Goal: Task Accomplishment & Management: Manage account settings

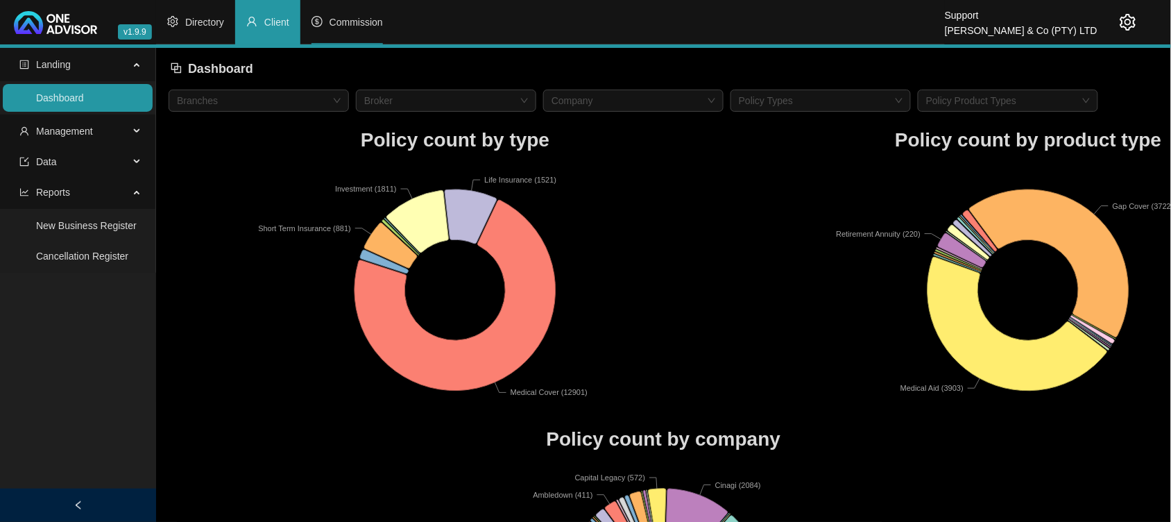
click at [369, 23] on span "Commission" at bounding box center [355, 22] width 53 height 11
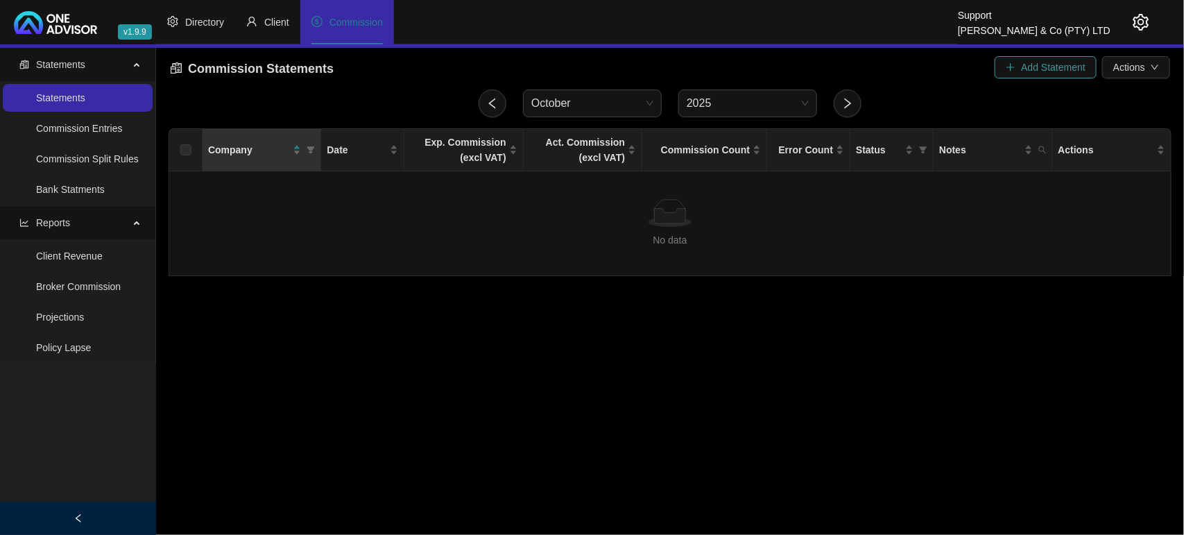
click at [1046, 68] on span "Add Statement" at bounding box center [1053, 67] width 64 height 15
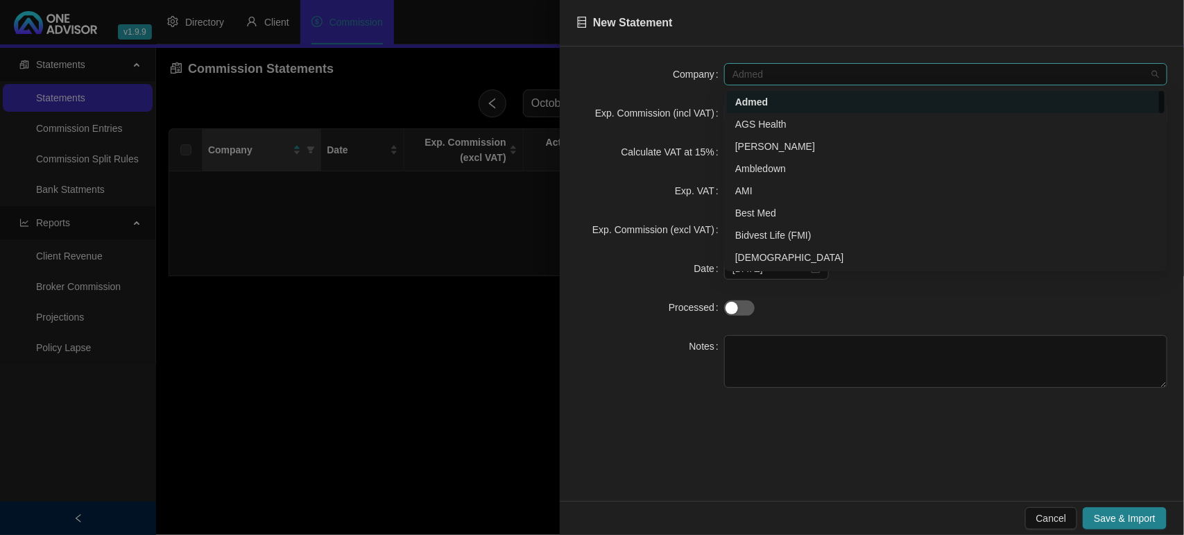
click at [944, 74] on span "Admed" at bounding box center [945, 74] width 427 height 21
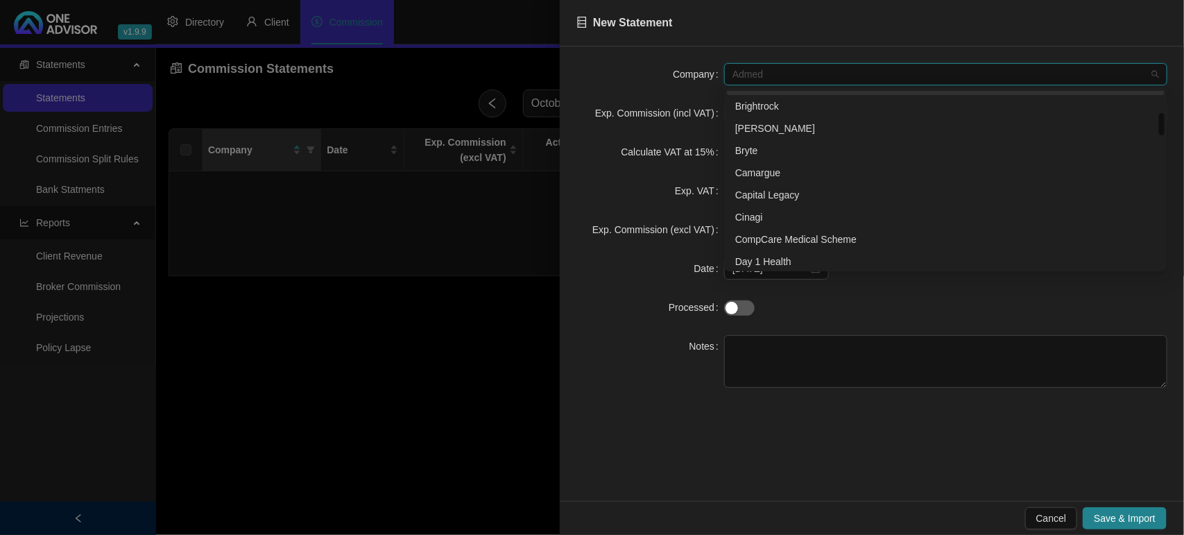
scroll to position [260, 0]
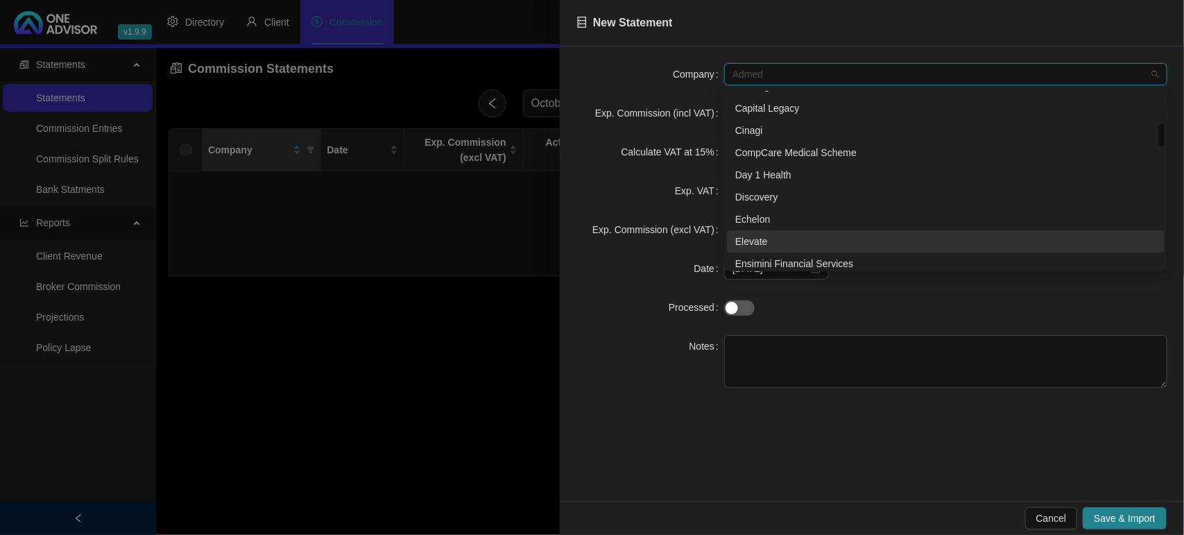
click at [791, 244] on div "Elevate" at bounding box center [945, 241] width 421 height 15
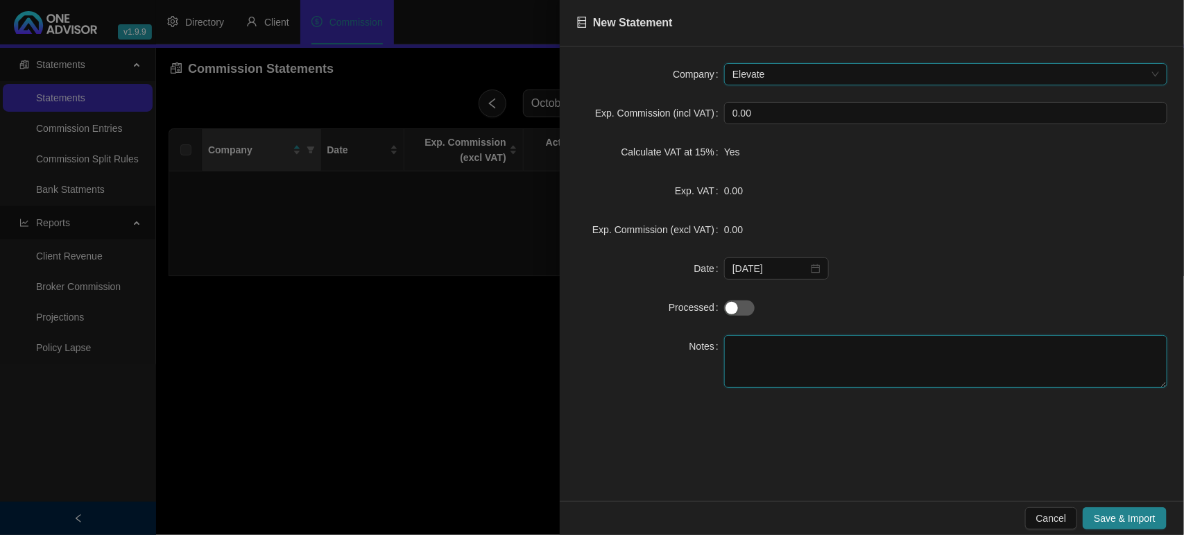
click at [765, 338] on textarea at bounding box center [945, 361] width 443 height 53
type textarea "TEST"
click at [1103, 512] on span "Save & Import" at bounding box center [1125, 517] width 62 height 15
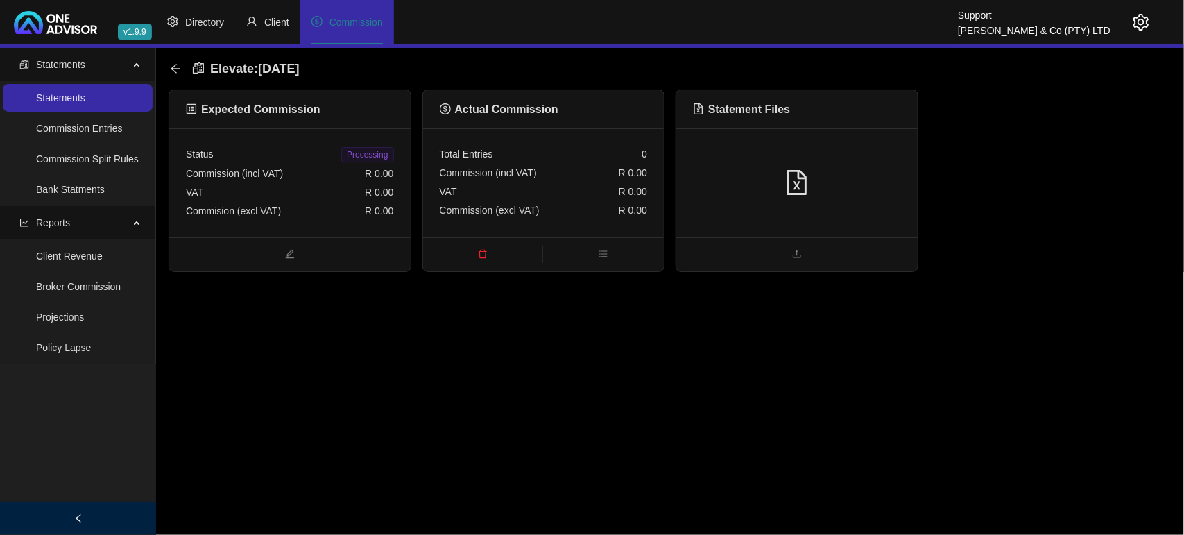
click at [483, 248] on span "delete" at bounding box center [483, 255] width 120 height 15
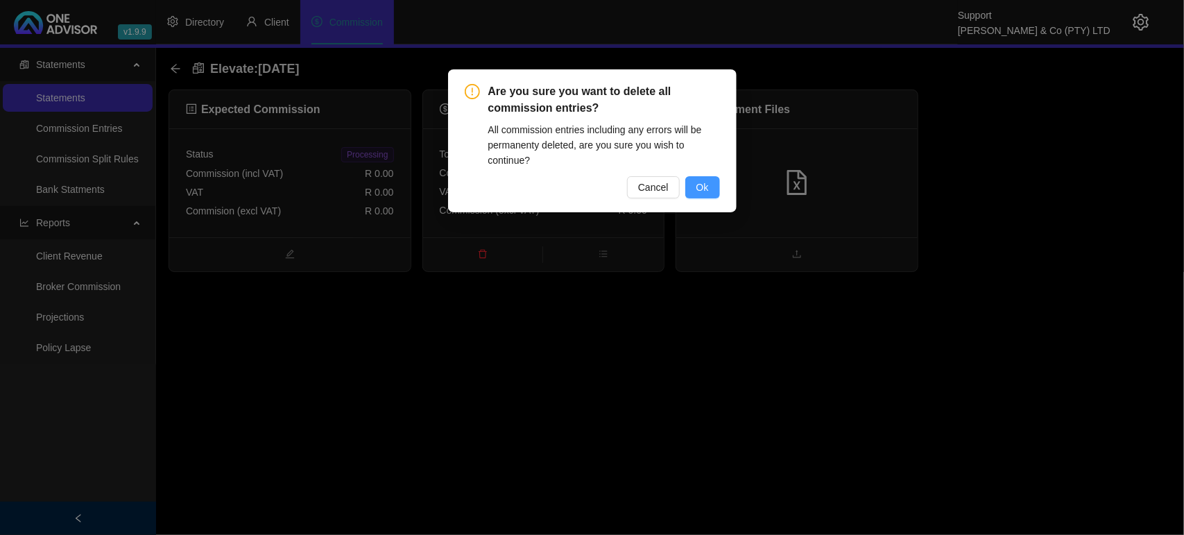
click at [711, 182] on button "Ok" at bounding box center [702, 187] width 35 height 22
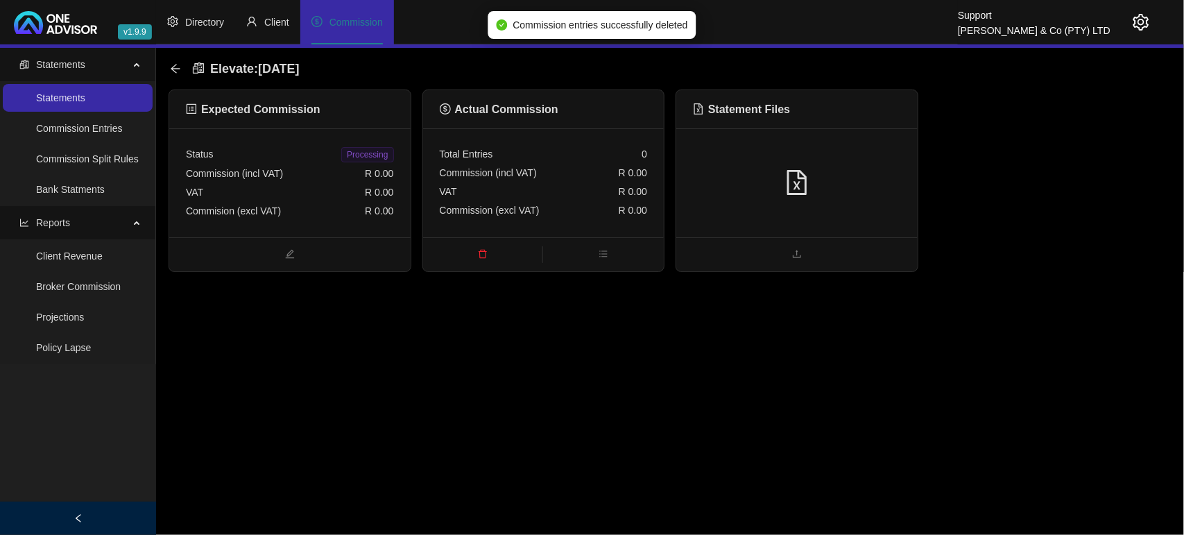
click at [746, 172] on div at bounding box center [797, 183] width 208 height 26
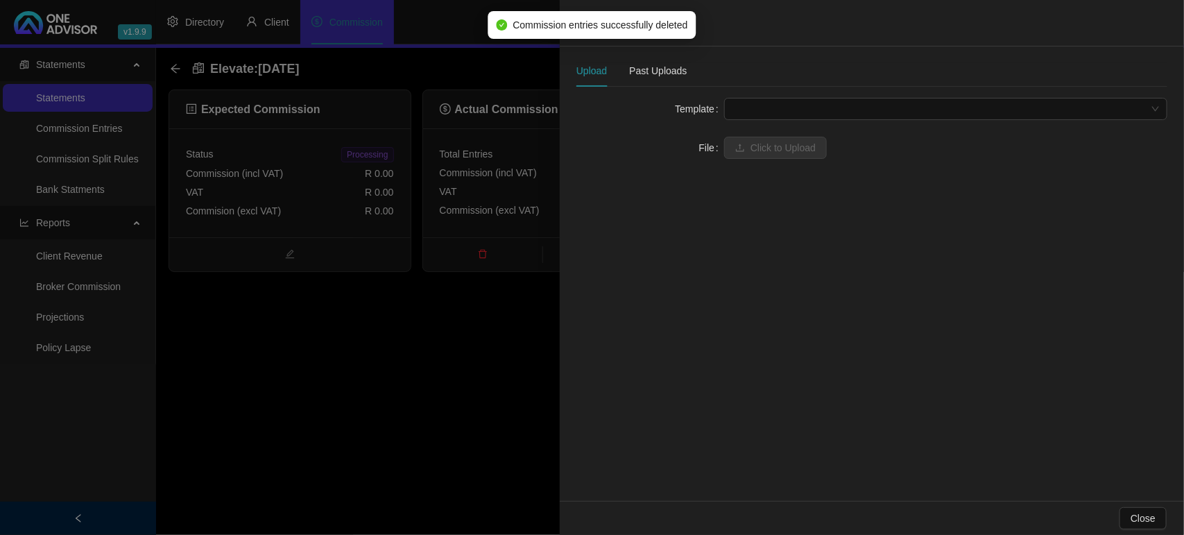
click at [289, 182] on div at bounding box center [592, 267] width 1184 height 535
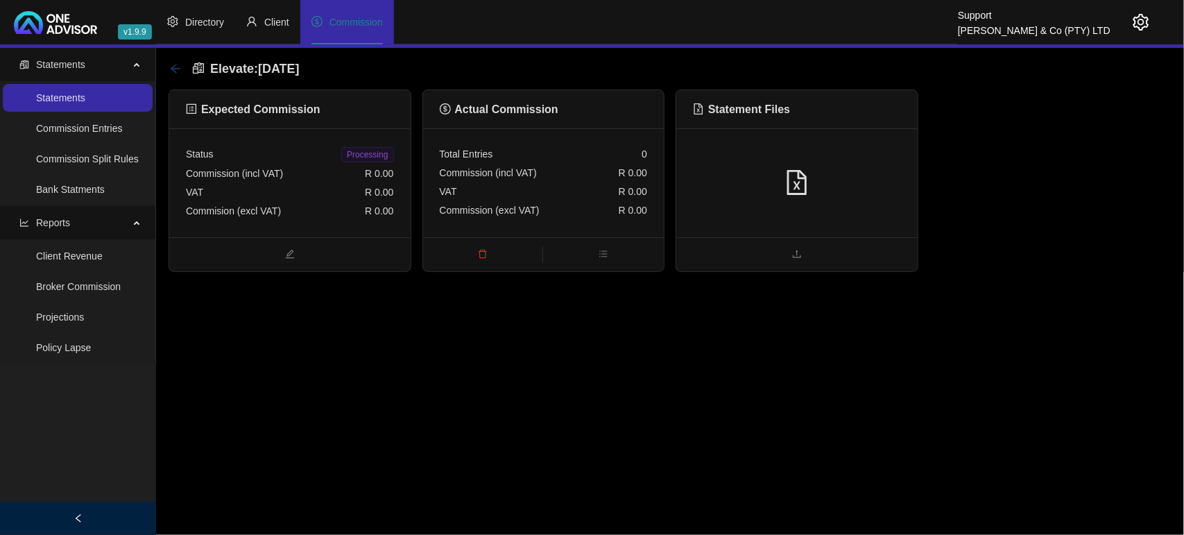
click at [175, 71] on icon "arrow-left" at bounding box center [175, 68] width 9 height 9
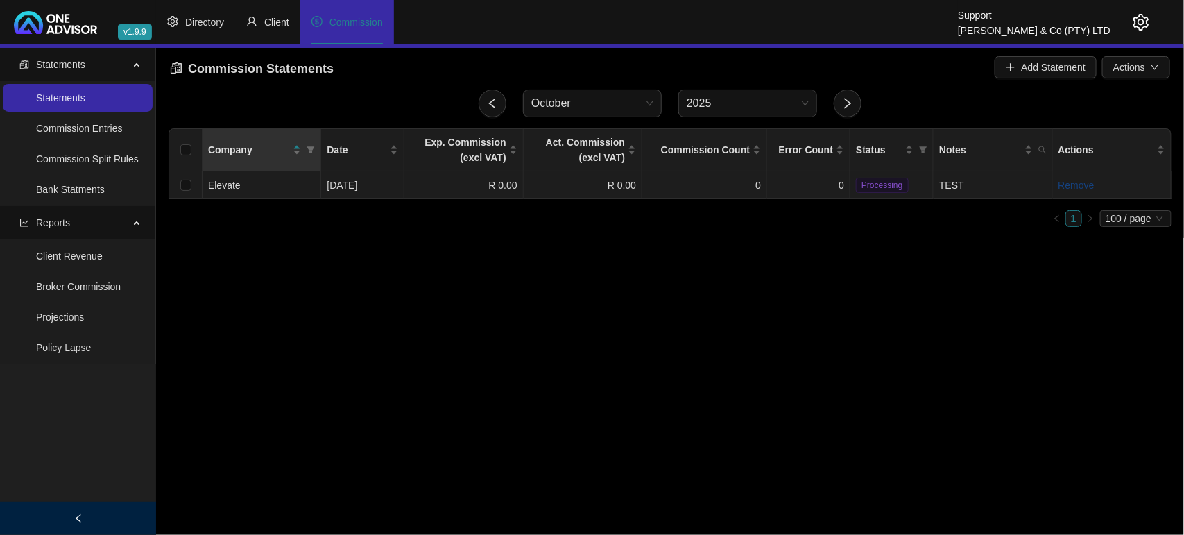
click at [1069, 182] on link "Remove" at bounding box center [1076, 185] width 36 height 11
click at [1148, 144] on div "Are you sure remove this statement? No Yes" at bounding box center [1077, 142] width 174 height 37
click at [1148, 149] on span "Yes" at bounding box center [1150, 153] width 16 height 15
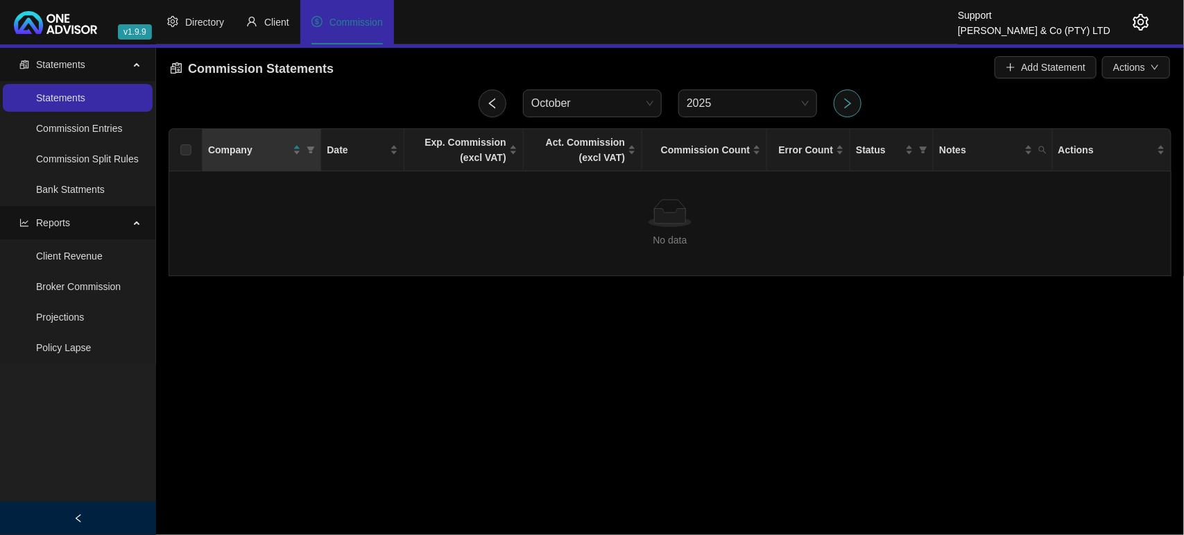
click at [855, 101] on button "button" at bounding box center [848, 103] width 28 height 28
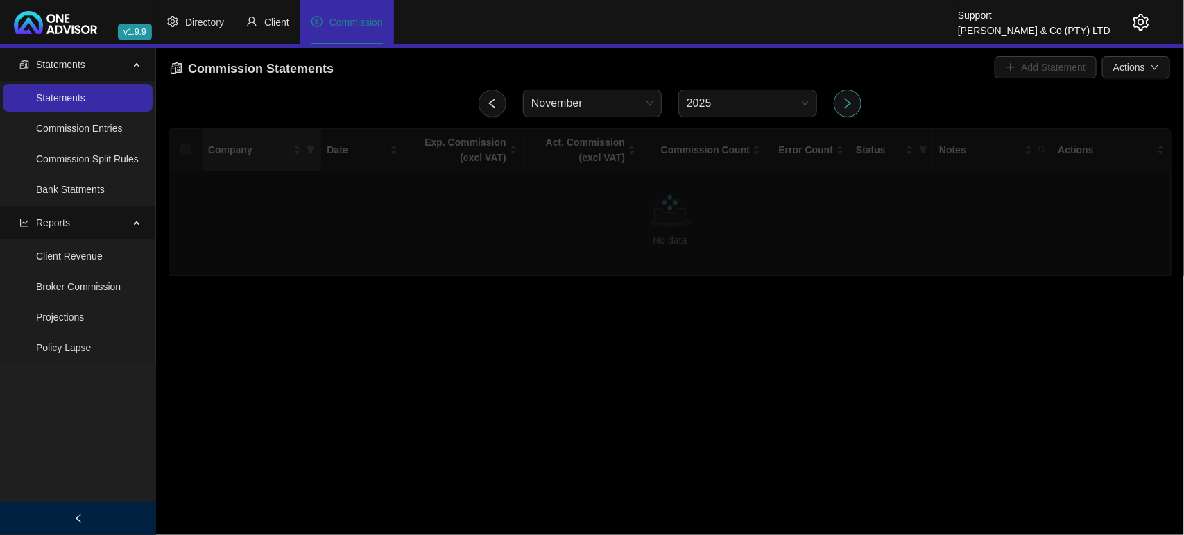
click at [855, 101] on button "button" at bounding box center [848, 103] width 28 height 28
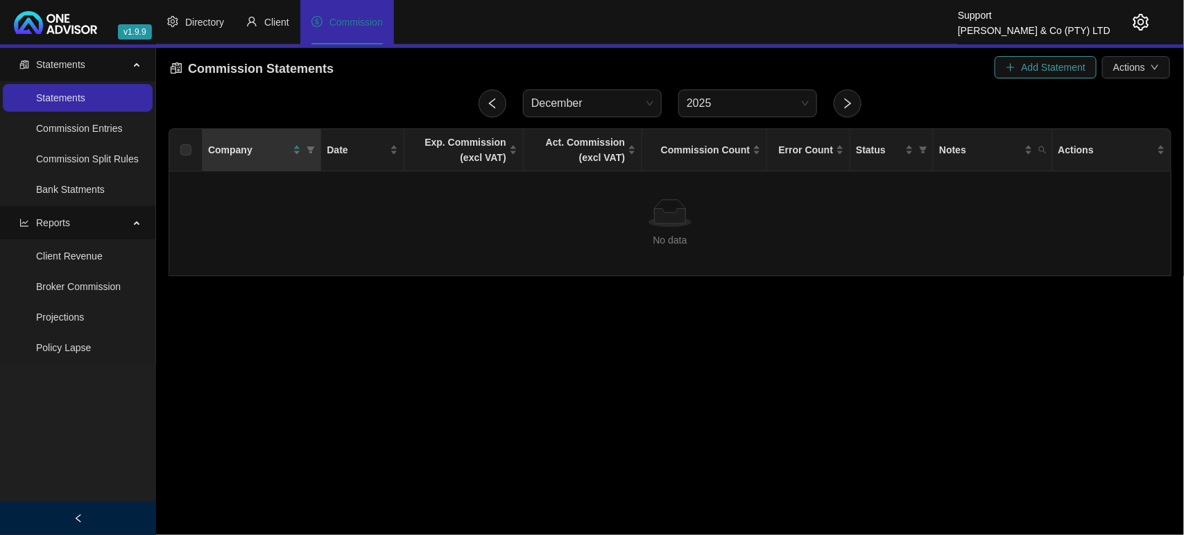
click at [1049, 63] on span "Add Statement" at bounding box center [1053, 67] width 64 height 15
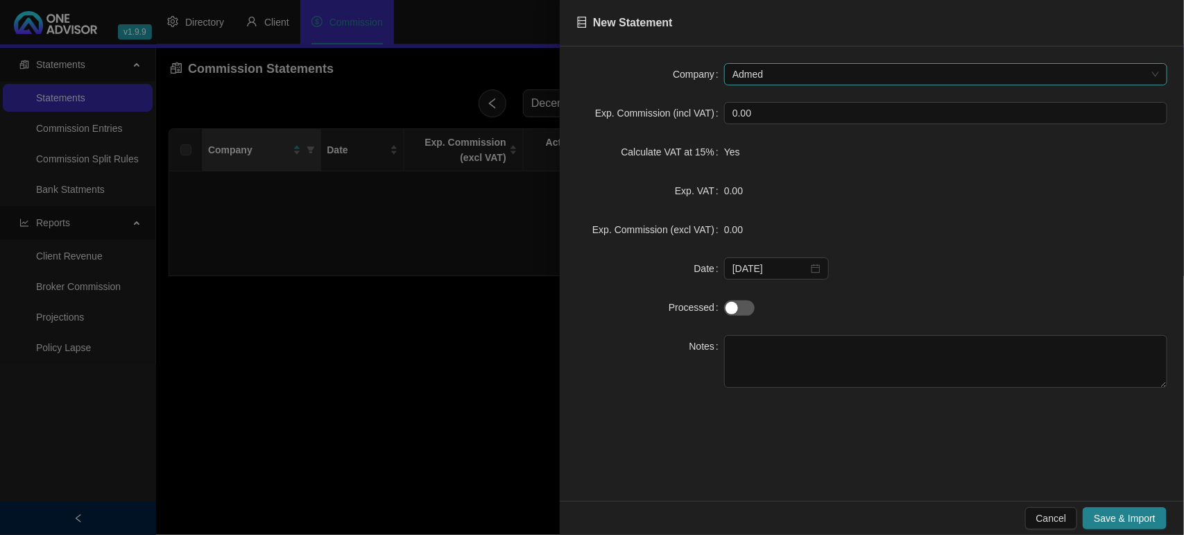
click at [761, 71] on span "Admed" at bounding box center [945, 74] width 427 height 21
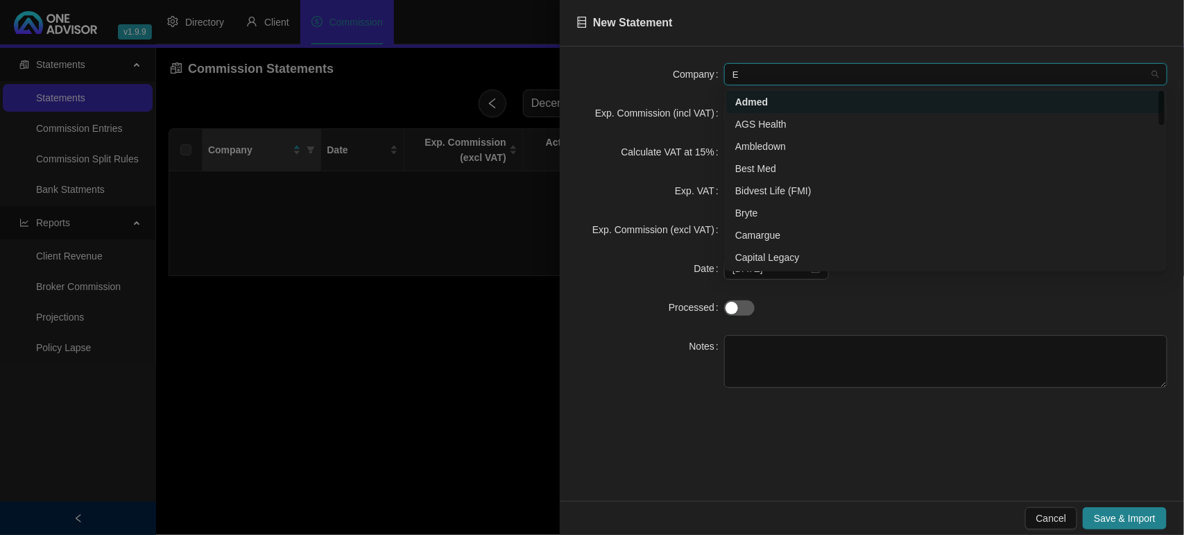
type input "EL"
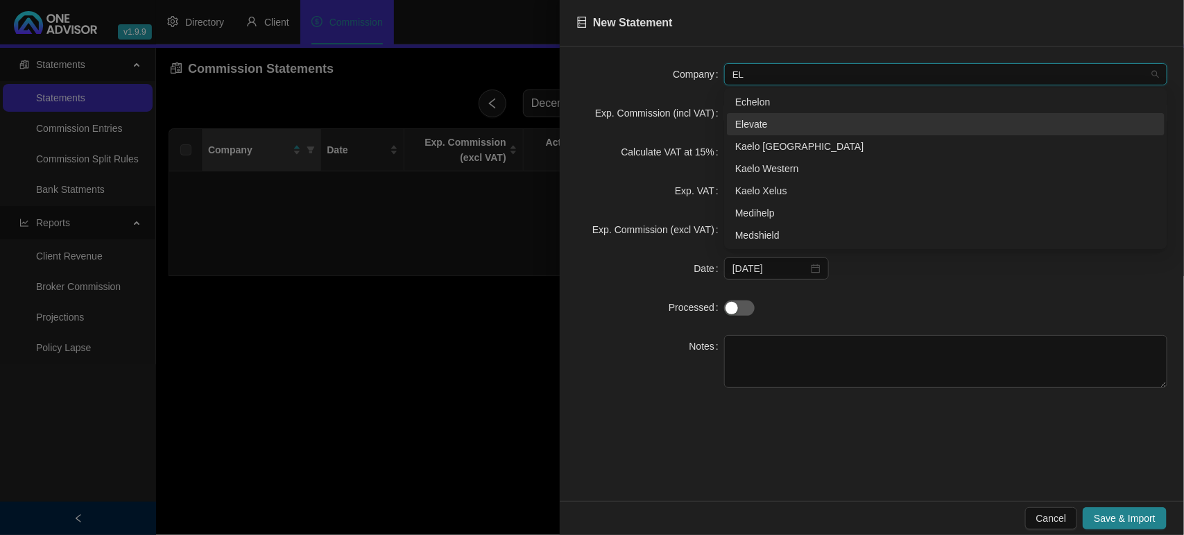
click at [772, 119] on div "Elevate" at bounding box center [945, 124] width 421 height 15
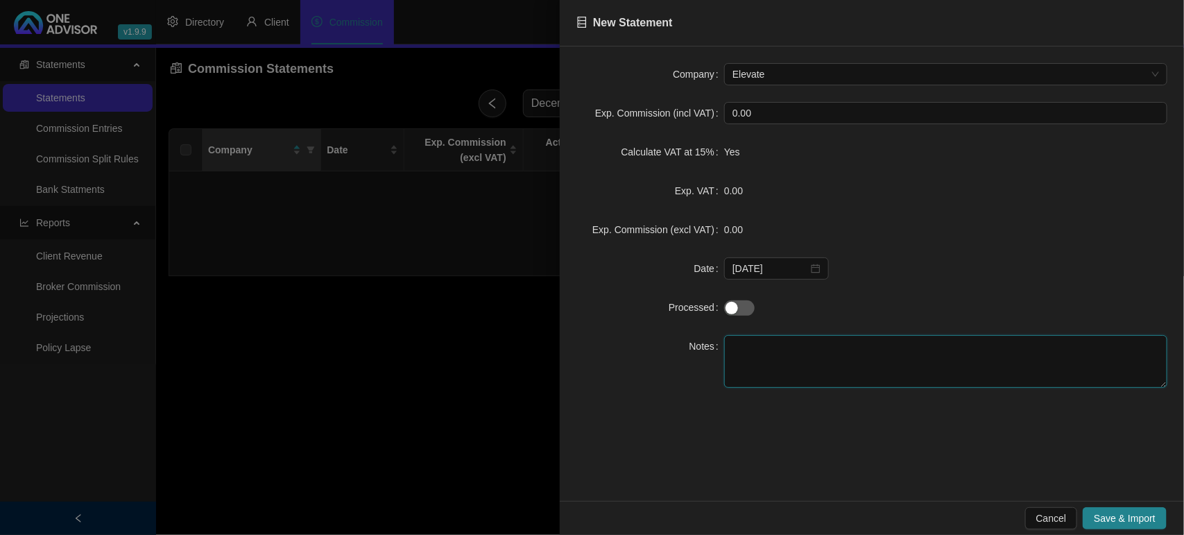
click at [788, 361] on textarea at bounding box center [945, 361] width 443 height 53
type textarea "TEST"
click at [1137, 511] on span "Save & Import" at bounding box center [1125, 517] width 62 height 15
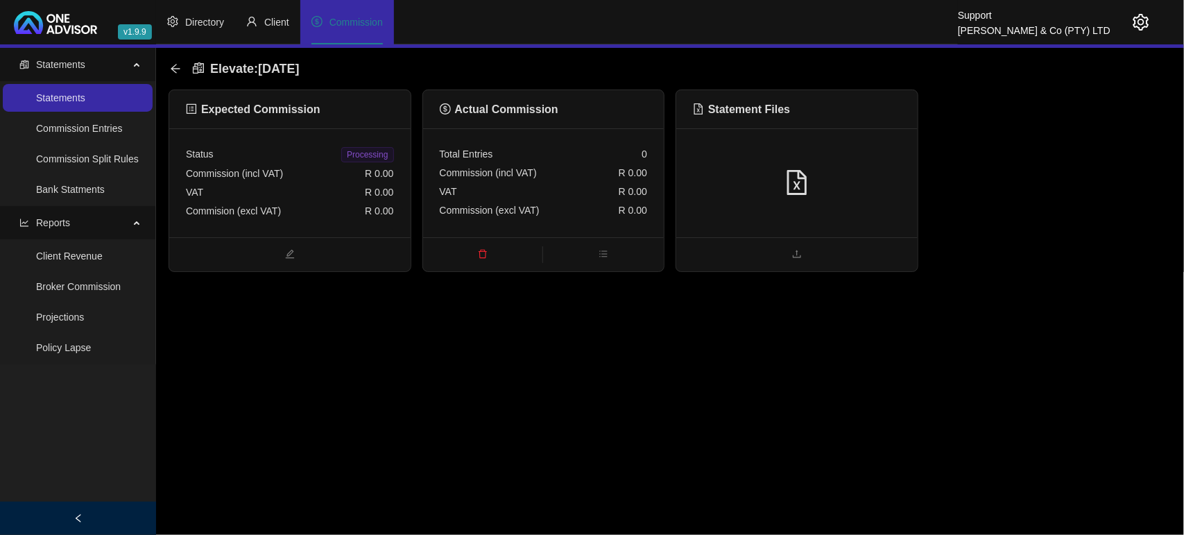
click at [819, 164] on div at bounding box center [796, 182] width 241 height 109
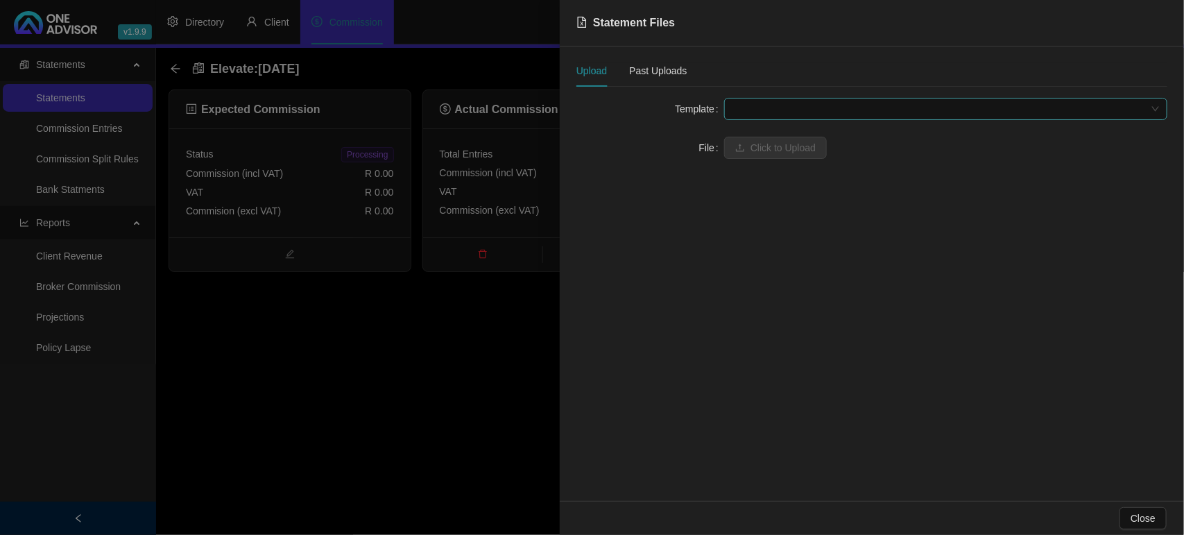
click at [824, 109] on span at bounding box center [945, 108] width 427 height 21
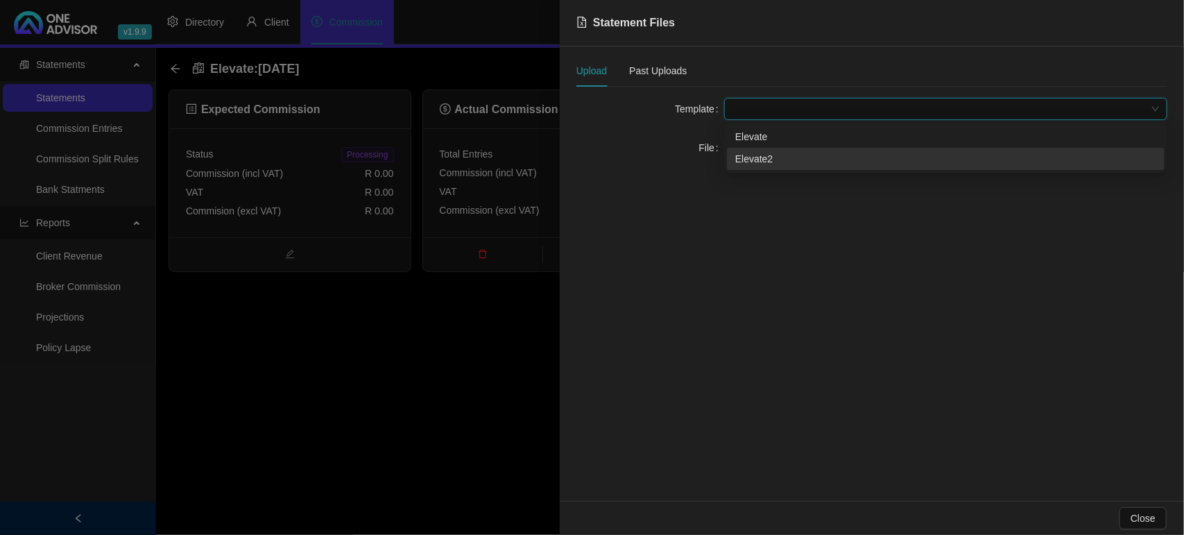
click at [763, 160] on div "Elevate2" at bounding box center [945, 158] width 421 height 15
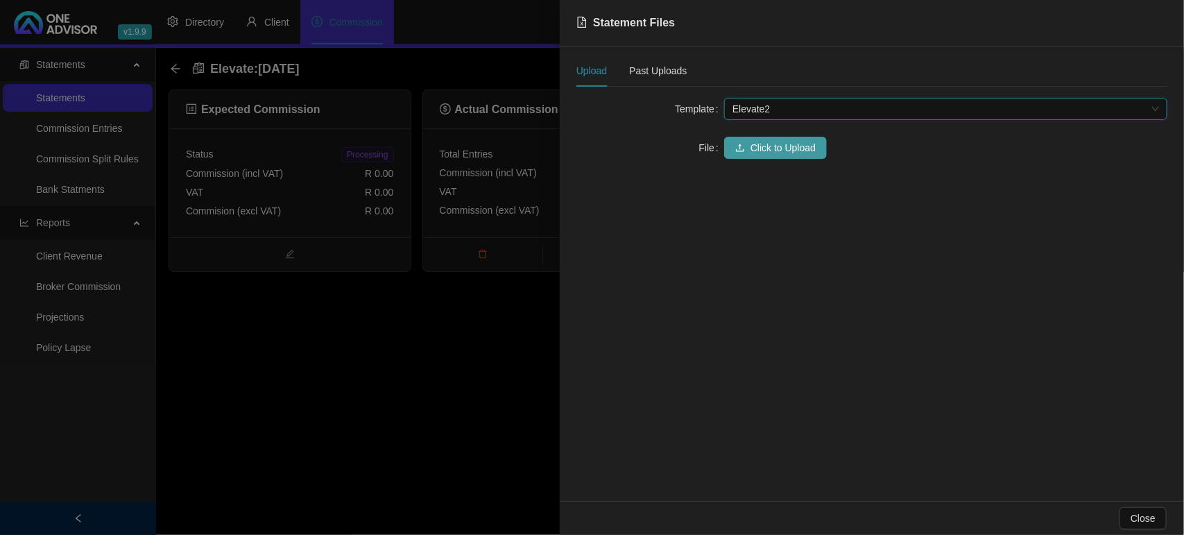
click at [760, 146] on span "Click to Upload" at bounding box center [782, 147] width 65 height 15
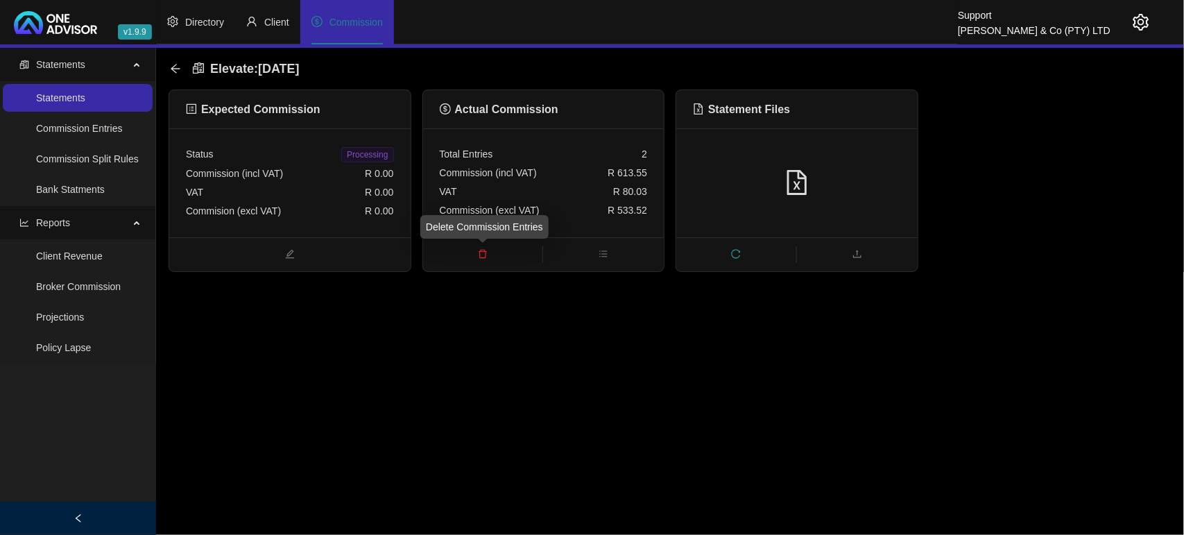
click at [483, 257] on icon "delete" at bounding box center [483, 254] width 10 height 10
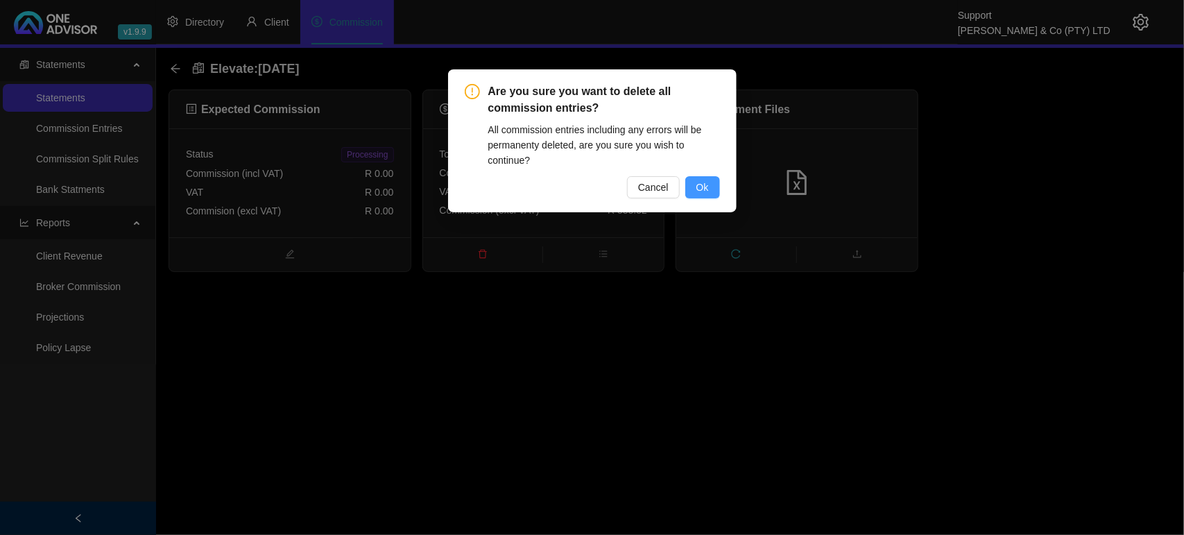
click at [704, 191] on span "Ok" at bounding box center [702, 187] width 12 height 15
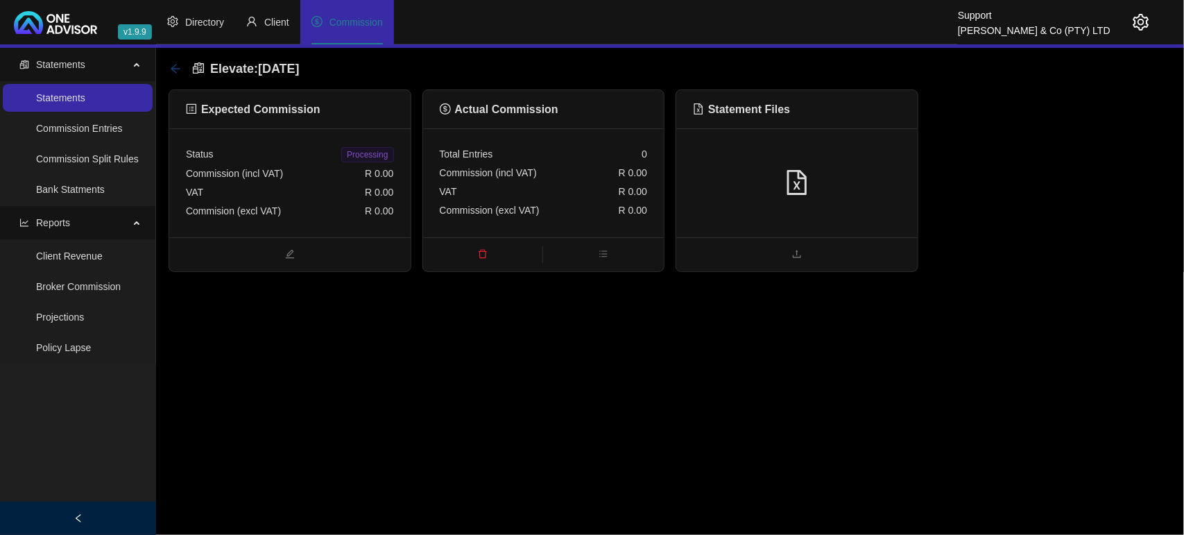
click at [179, 64] on icon "arrow-left" at bounding box center [175, 68] width 11 height 11
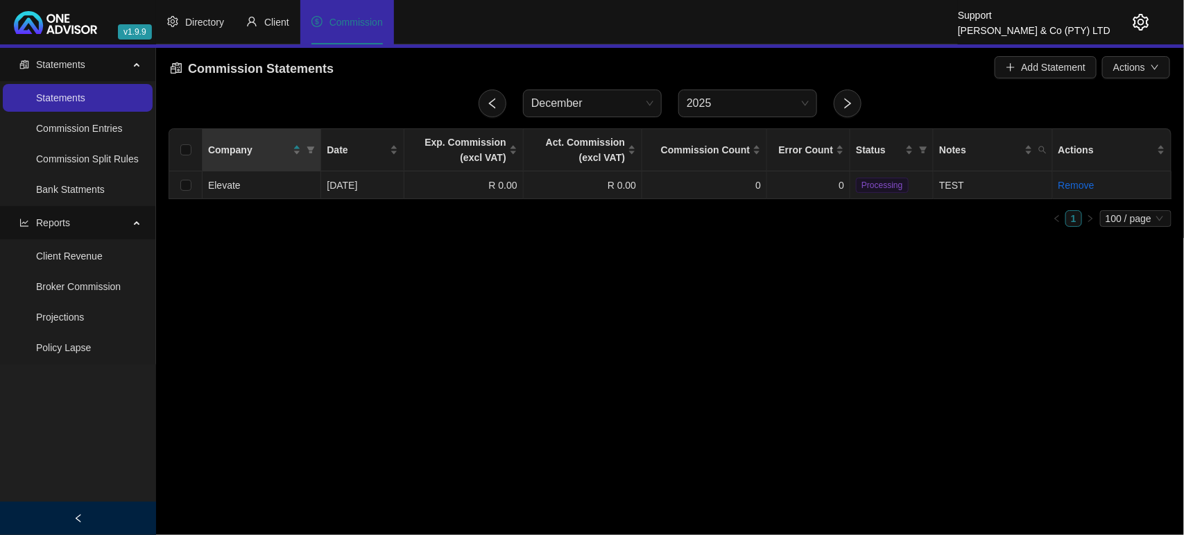
click at [1077, 186] on link "Remove" at bounding box center [1076, 185] width 36 height 11
click at [1148, 149] on span "Yes" at bounding box center [1150, 153] width 16 height 15
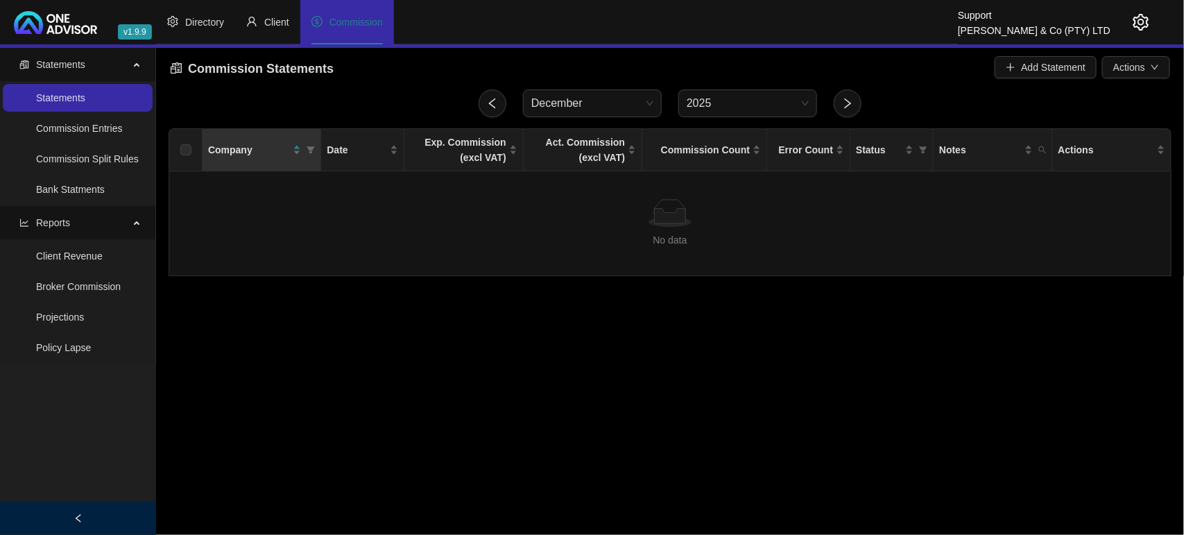
click at [1135, 19] on icon "setting" at bounding box center [1140, 22] width 17 height 17
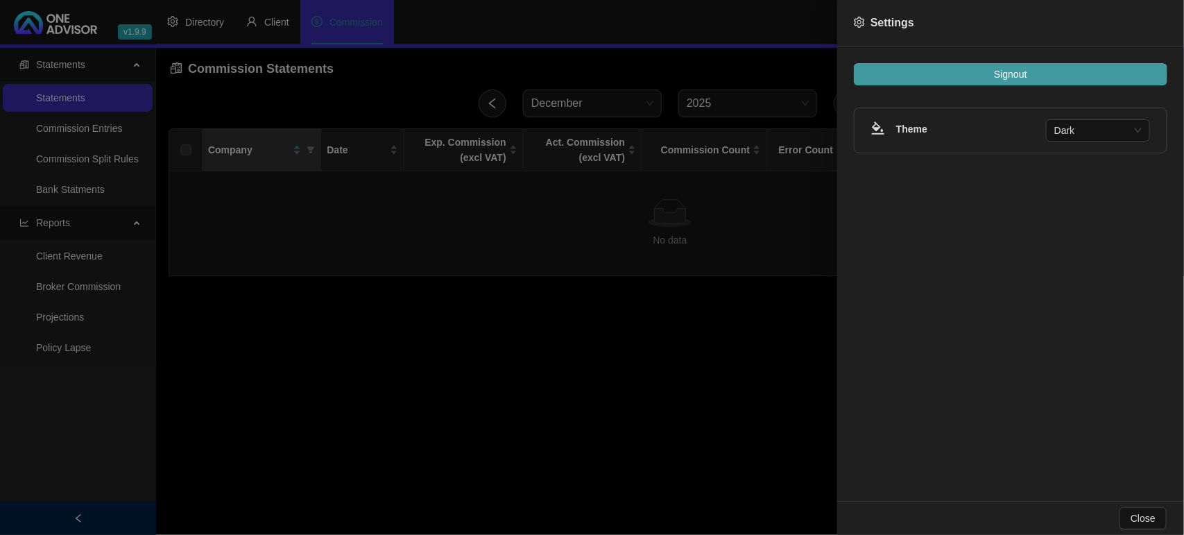
click at [1090, 67] on button "Signout" at bounding box center [1010, 74] width 313 height 22
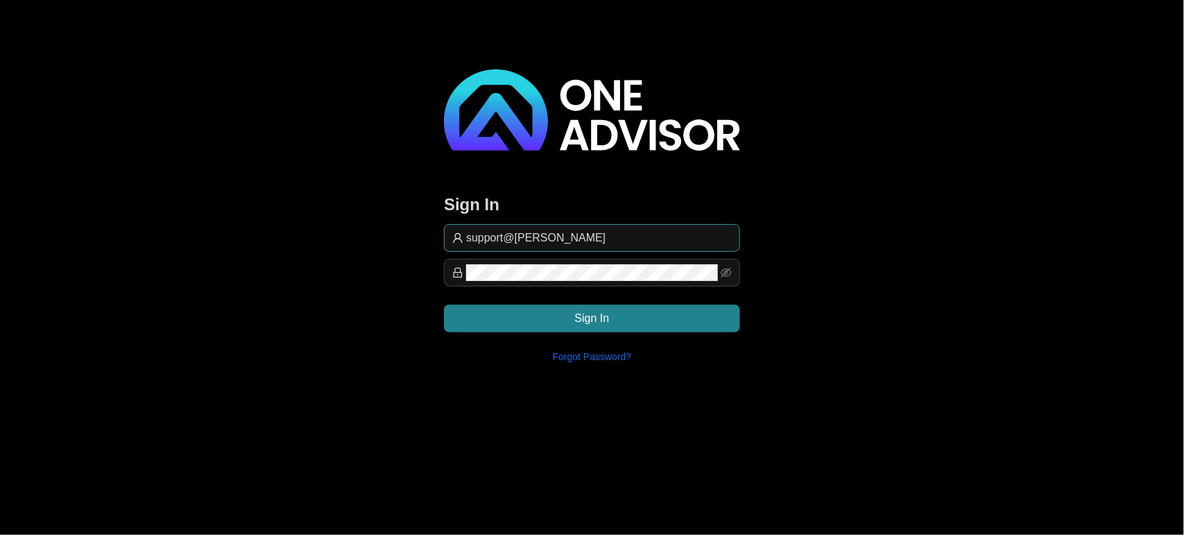
click at [649, 236] on input "support@[PERSON_NAME]" at bounding box center [599, 238] width 266 height 17
type input "[EMAIL_ADDRESS][DOMAIN_NAME]"
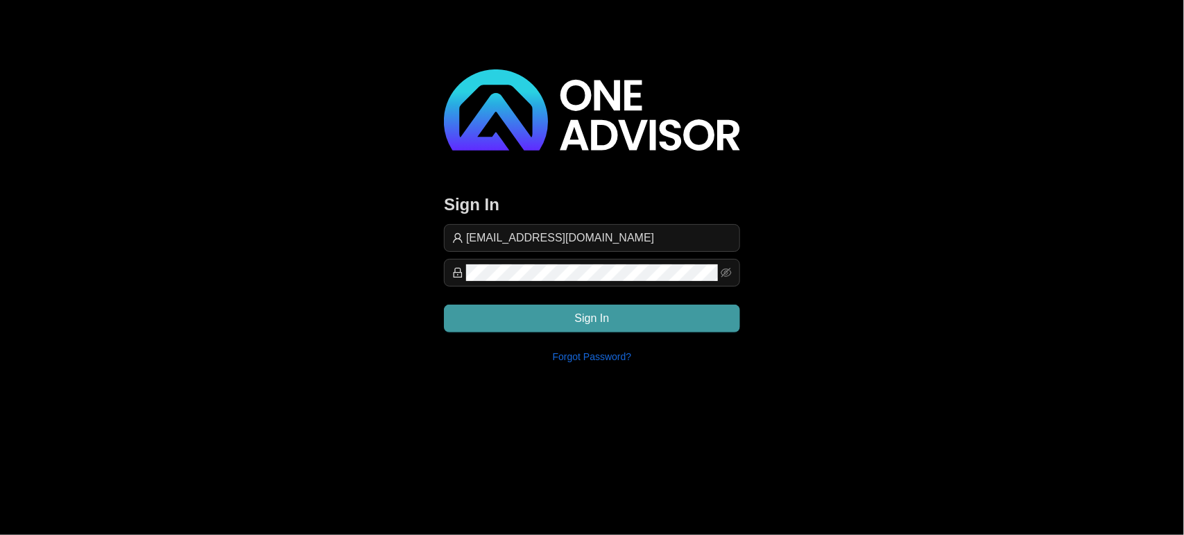
click at [562, 307] on button "Sign In" at bounding box center [592, 318] width 296 height 28
